Goal: Check status: Check status

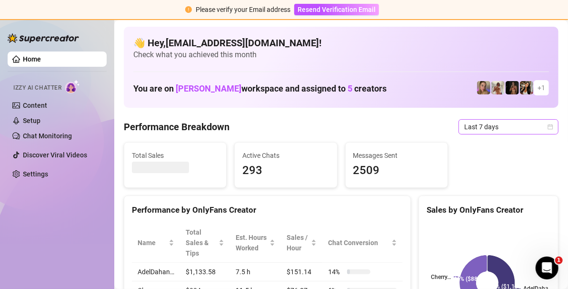
click at [464, 129] on span "Last 7 days" at bounding box center [508, 127] width 89 height 14
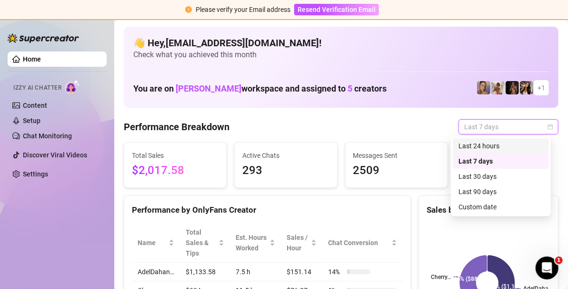
click at [482, 146] on div "Last 24 hours" at bounding box center [501, 146] width 85 height 10
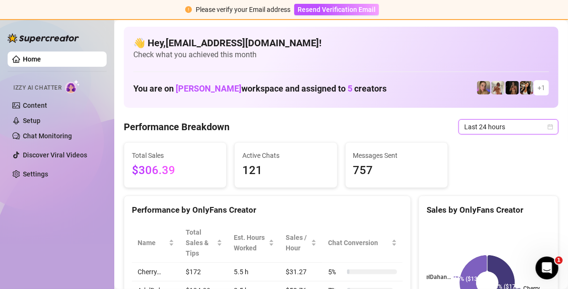
click at [476, 129] on span "Last 24 hours" at bounding box center [508, 127] width 89 height 14
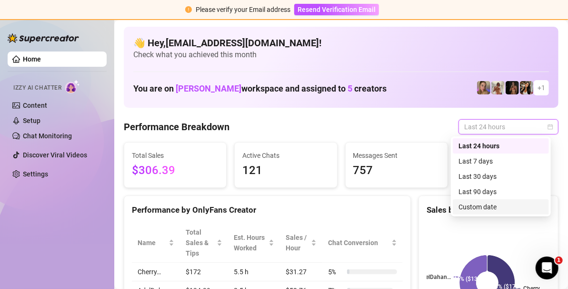
click at [477, 208] on div "Custom date" at bounding box center [501, 207] width 85 height 10
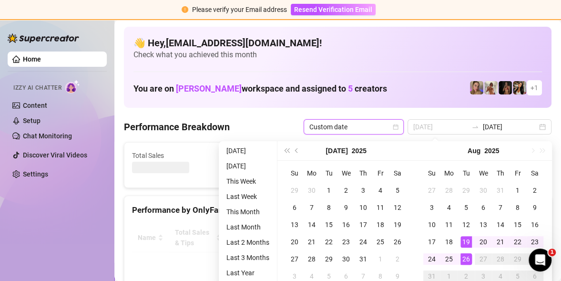
type input "[DATE]"
click at [463, 257] on div "26" at bounding box center [465, 258] width 11 height 11
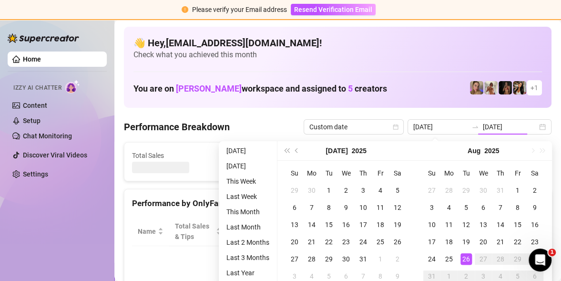
type input "[DATE]"
